Goal: Task Accomplishment & Management: Use online tool/utility

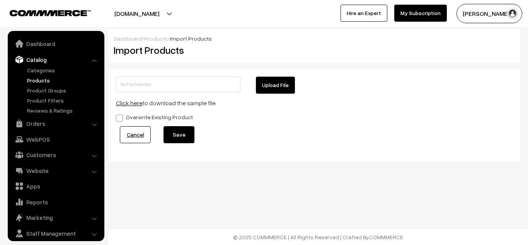
scroll to position [22, 0]
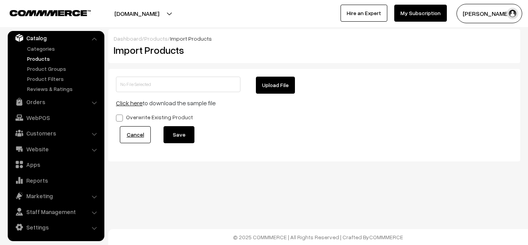
click at [280, 86] on button "Upload File" at bounding box center [275, 84] width 39 height 17
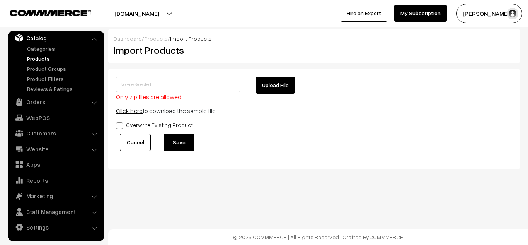
click at [269, 83] on button "Upload File" at bounding box center [275, 84] width 39 height 17
type input "1755867462-product-export.zip"
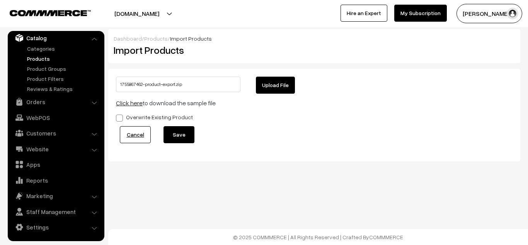
click at [178, 133] on button "Save" at bounding box center [178, 134] width 31 height 17
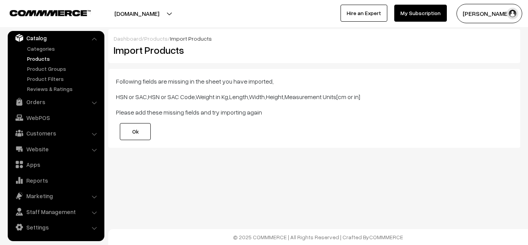
click at [130, 137] on link "Ok" at bounding box center [135, 131] width 31 height 17
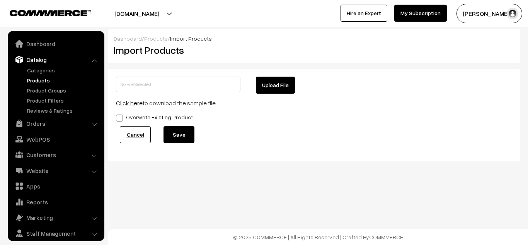
scroll to position [22, 0]
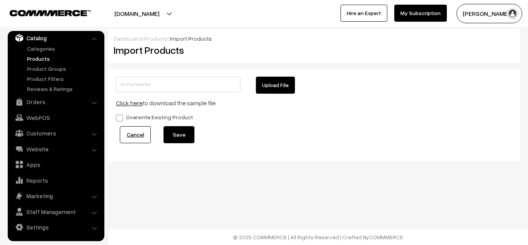
click at [34, 58] on link "Products" at bounding box center [63, 58] width 76 height 8
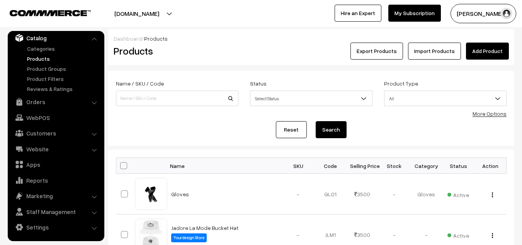
click at [421, 48] on link "Import Products" at bounding box center [434, 50] width 53 height 17
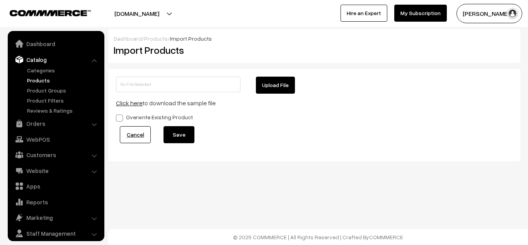
scroll to position [22, 0]
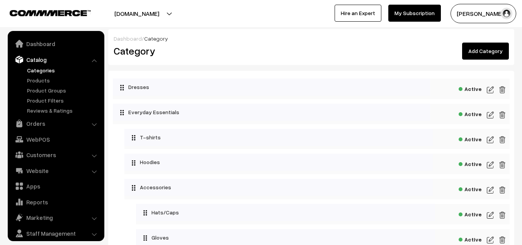
scroll to position [22, 0]
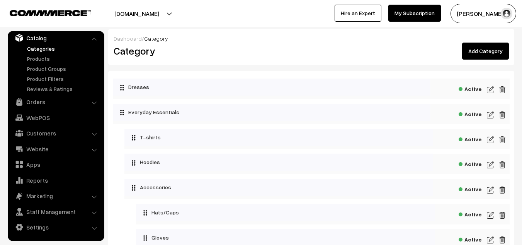
click at [490, 48] on link "Add Category" at bounding box center [485, 50] width 47 height 17
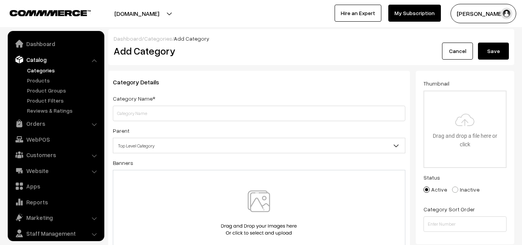
scroll to position [22, 0]
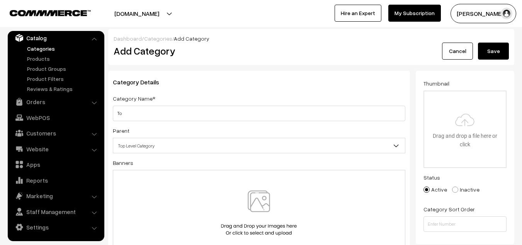
type input "T"
type input "c"
type input "Co-ords"
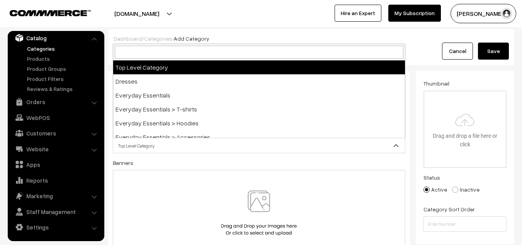
click at [265, 140] on span "Top Level Category" at bounding box center [259, 146] width 292 height 14
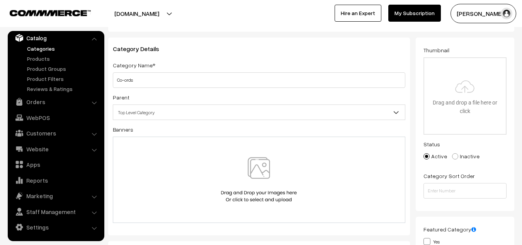
scroll to position [0, 0]
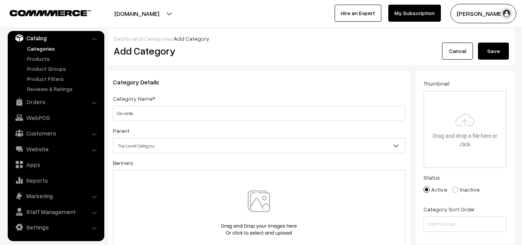
click at [496, 48] on button "Save" at bounding box center [493, 50] width 31 height 17
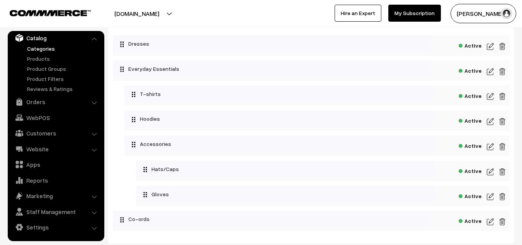
scroll to position [44, 0]
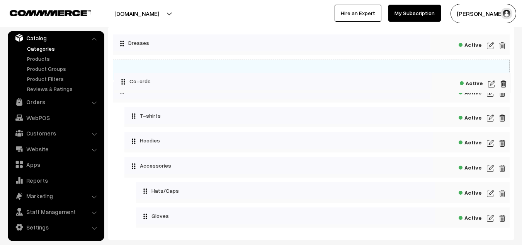
drag, startPoint x: 120, startPoint y: 220, endPoint x: 114, endPoint y: 77, distance: 143.0
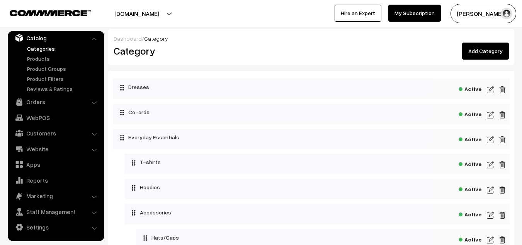
scroll to position [92, 0]
